Goal: Task Accomplishment & Management: Complete application form

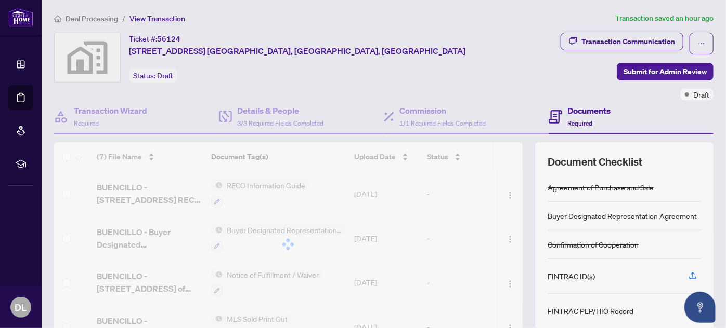
scroll to position [94, 0]
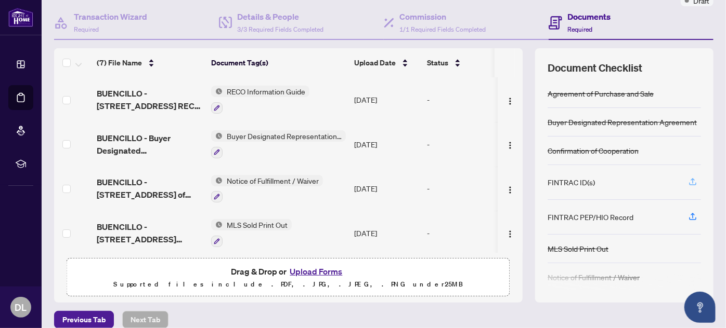
click at [688, 177] on icon "button" at bounding box center [692, 181] width 9 height 9
click at [689, 179] on icon "button" at bounding box center [692, 181] width 9 height 9
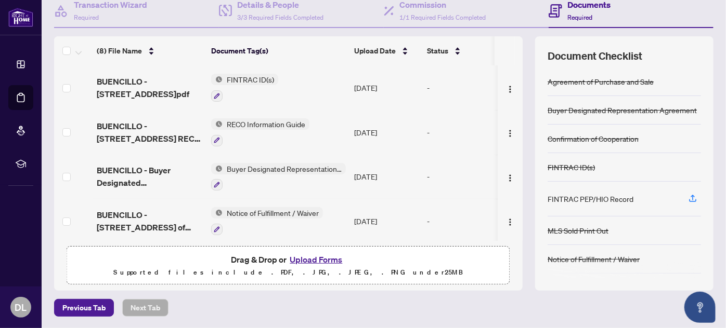
scroll to position [60, 0]
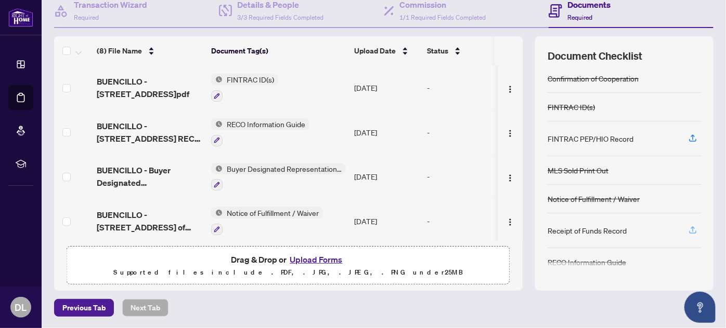
click at [688, 226] on icon "button" at bounding box center [692, 230] width 9 height 9
click at [577, 231] on div "Receipt of Funds Record" at bounding box center [586, 230] width 79 height 11
click at [688, 226] on icon "button" at bounding box center [692, 230] width 9 height 9
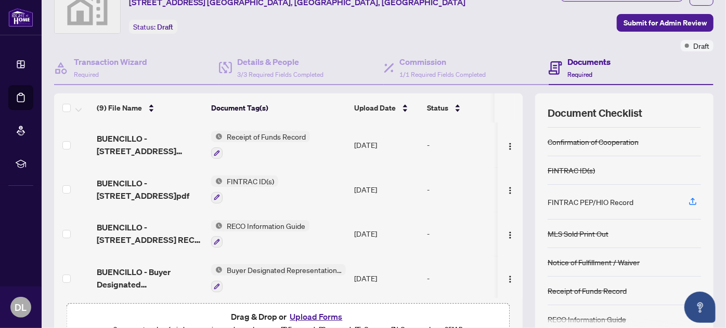
scroll to position [0, 0]
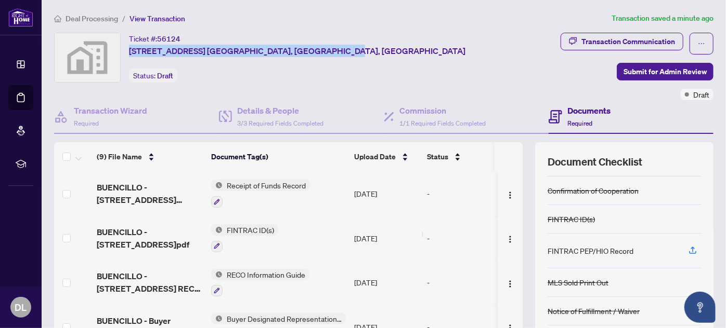
drag, startPoint x: 326, startPoint y: 48, endPoint x: 125, endPoint y: 51, distance: 201.2
click at [125, 51] on div "Ticket #: 56124 [STREET_ADDRESS] [PERSON_NAME], [GEOGRAPHIC_DATA], [GEOGRAPHIC_…" at bounding box center [305, 58] width 502 height 50
copy span "[STREET_ADDRESS] [GEOGRAPHIC_DATA], [GEOGRAPHIC_DATA], [GEOGRAPHIC_DATA]"
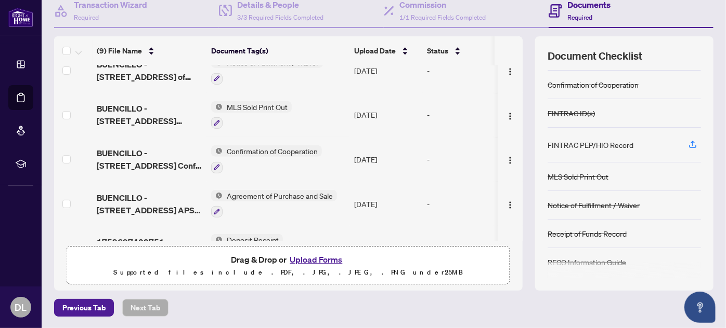
scroll to position [225, 0]
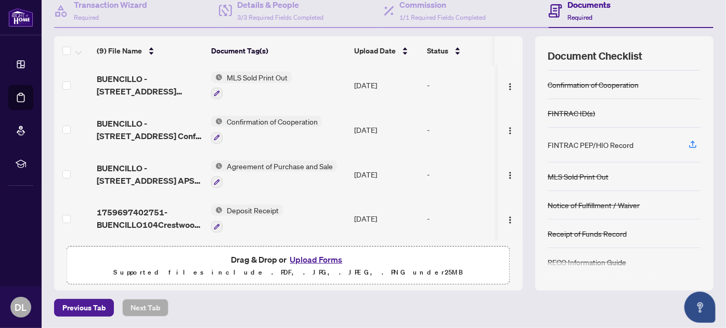
click at [309, 258] on button "Upload Forms" at bounding box center [315, 260] width 59 height 14
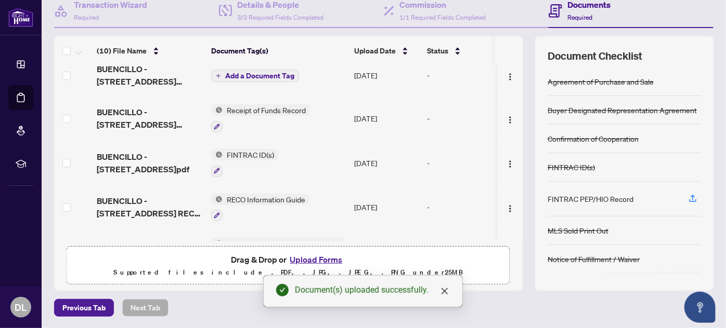
scroll to position [0, 0]
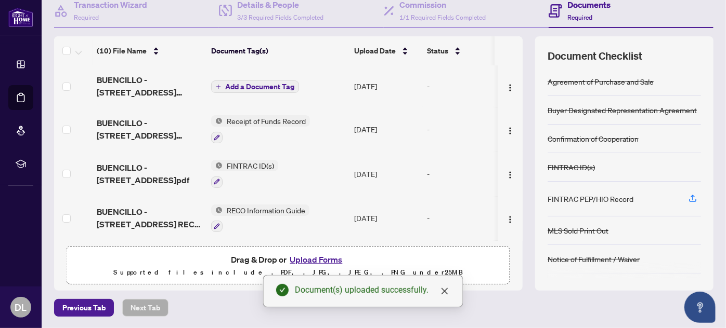
click at [259, 86] on span "Add a Document Tag" at bounding box center [259, 86] width 69 height 7
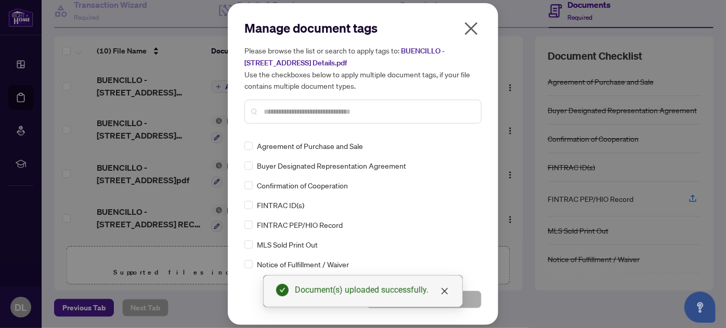
click at [306, 110] on input "text" at bounding box center [368, 111] width 209 height 11
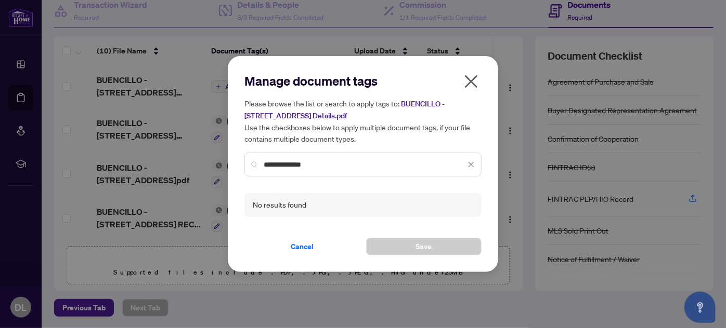
type input "**********"
click at [335, 170] on input "**********" at bounding box center [365, 164] width 202 height 11
drag, startPoint x: 335, startPoint y: 167, endPoint x: 246, endPoint y: 162, distance: 88.5
click at [246, 162] on div "**********" at bounding box center [362, 165] width 237 height 24
click at [469, 163] on icon "close" at bounding box center [471, 165] width 6 height 6
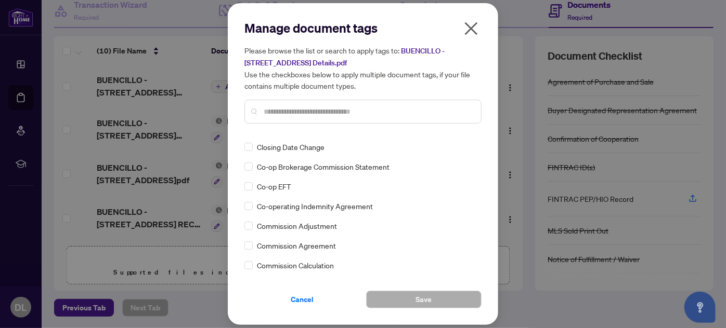
scroll to position [614, 0]
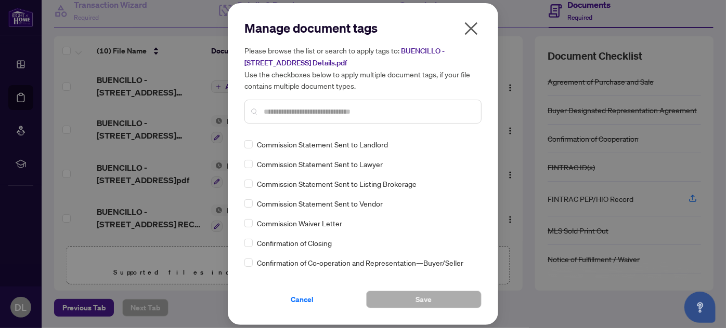
drag, startPoint x: 299, startPoint y: 303, endPoint x: 306, endPoint y: 290, distance: 14.2
click at [299, 301] on span "Cancel" at bounding box center [302, 300] width 23 height 17
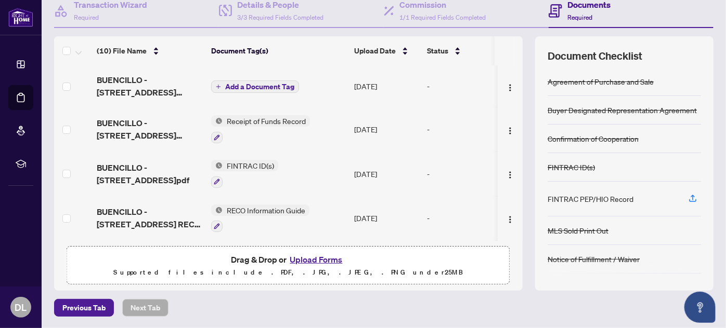
click at [242, 85] on span "Add a Document Tag" at bounding box center [259, 86] width 69 height 7
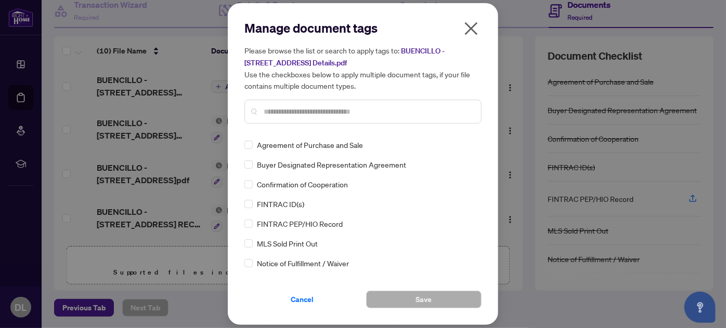
scroll to position [0, 0]
click at [410, 116] on input "text" at bounding box center [368, 111] width 209 height 11
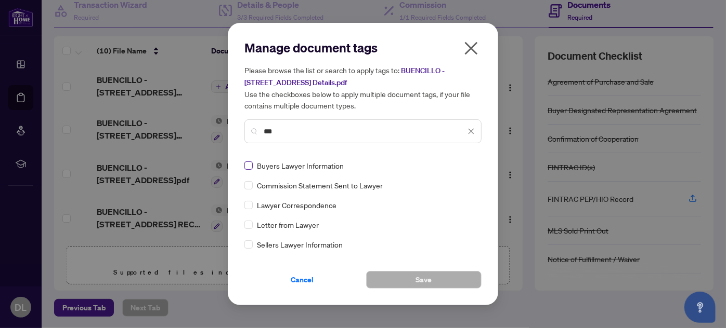
type input "***"
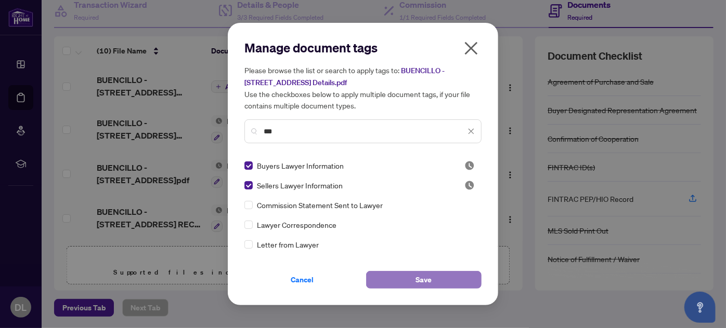
click at [428, 280] on span "Save" at bounding box center [424, 280] width 16 height 17
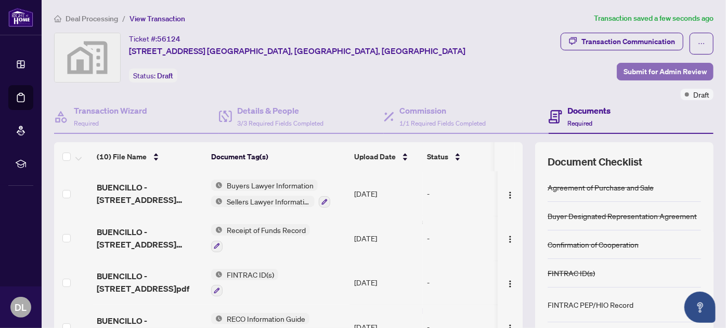
click at [639, 70] on span "Submit for Admin Review" at bounding box center [664, 71] width 83 height 17
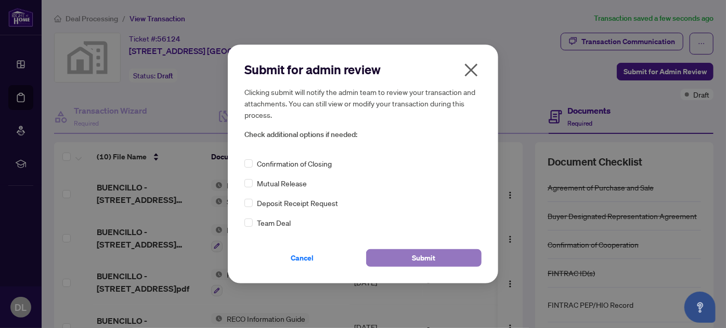
click at [425, 255] on span "Submit" at bounding box center [423, 258] width 23 height 17
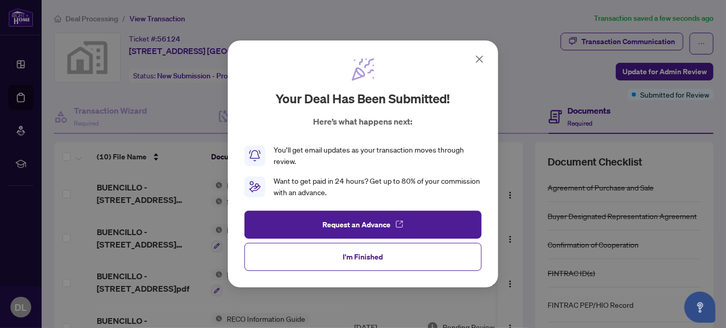
click at [371, 261] on span "I'm Finished" at bounding box center [363, 257] width 40 height 17
